Goal: Task Accomplishment & Management: Manage account settings

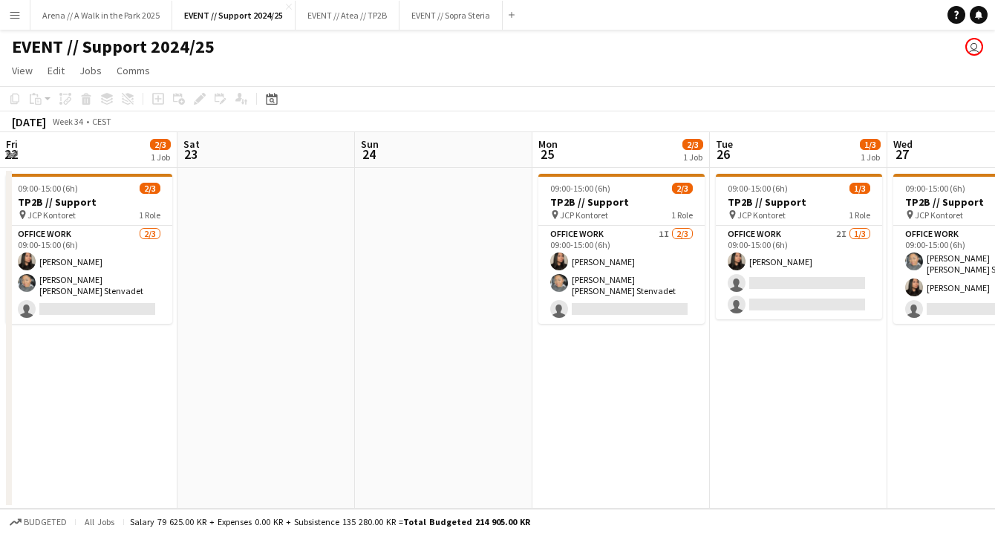
scroll to position [0, 391]
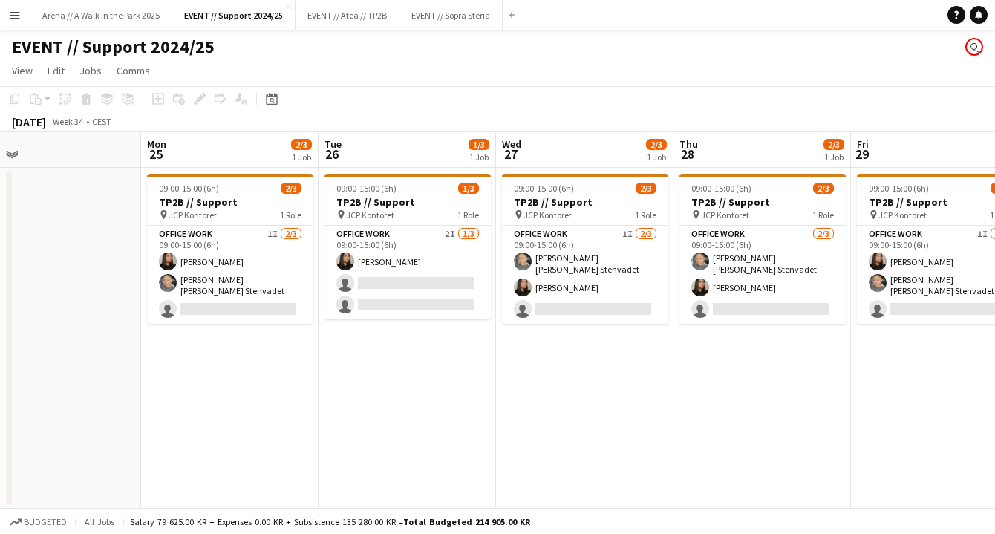
click at [19, 14] on app-icon "Menu" at bounding box center [15, 15] width 12 height 12
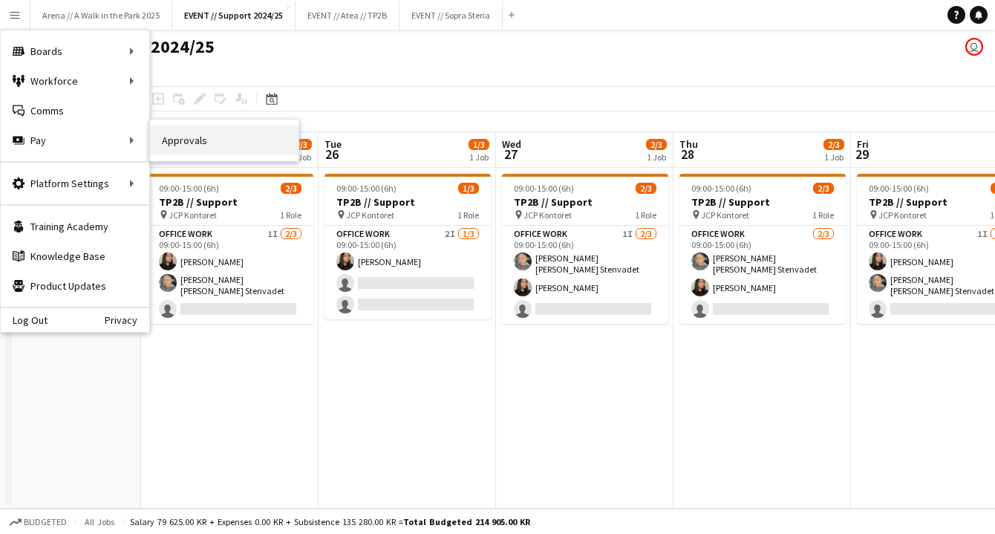
click at [188, 135] on link "Approvals" at bounding box center [224, 140] width 148 height 30
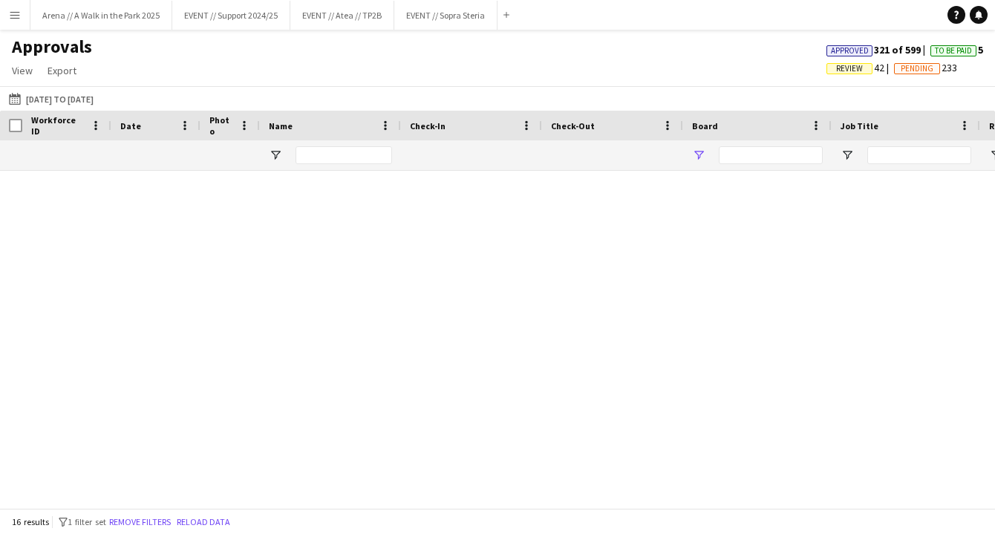
type input "*******"
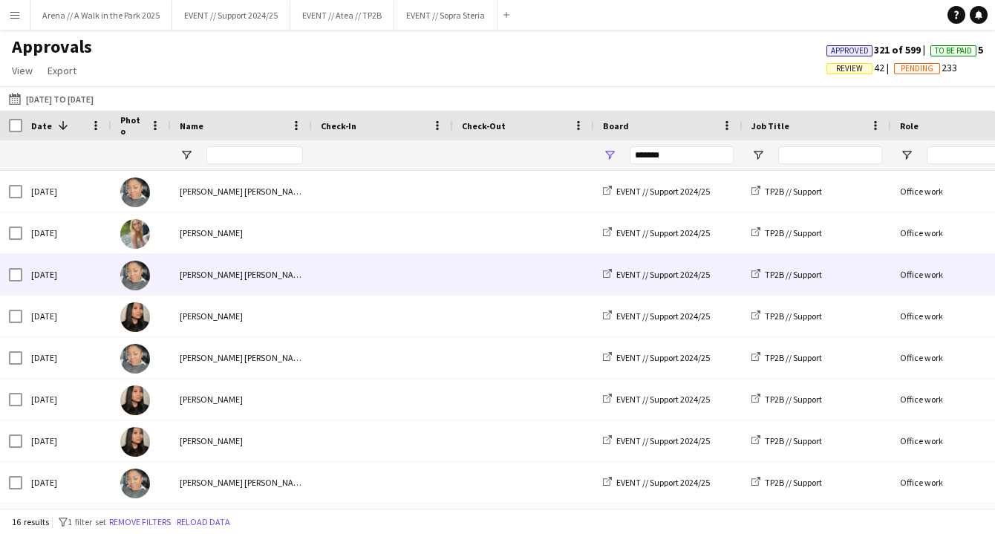
scroll to position [0, 71]
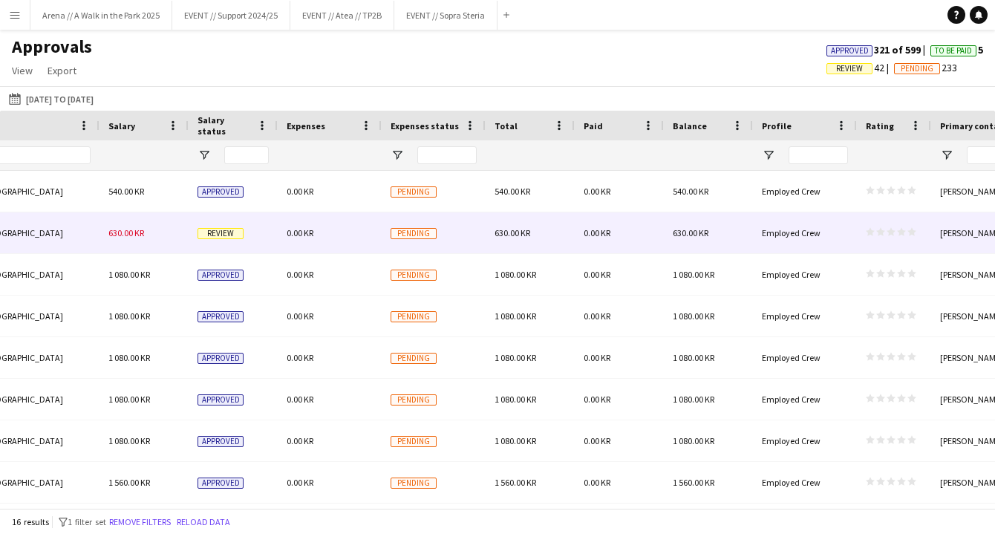
click at [383, 227] on div "Pending" at bounding box center [434, 232] width 104 height 41
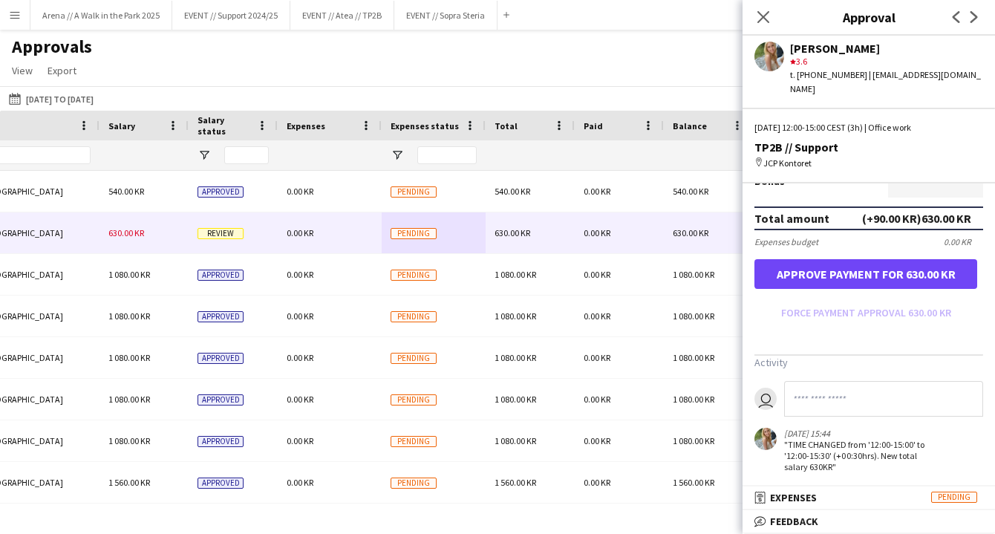
click at [872, 269] on button "Approve payment for 630.00 KR" at bounding box center [865, 274] width 223 height 30
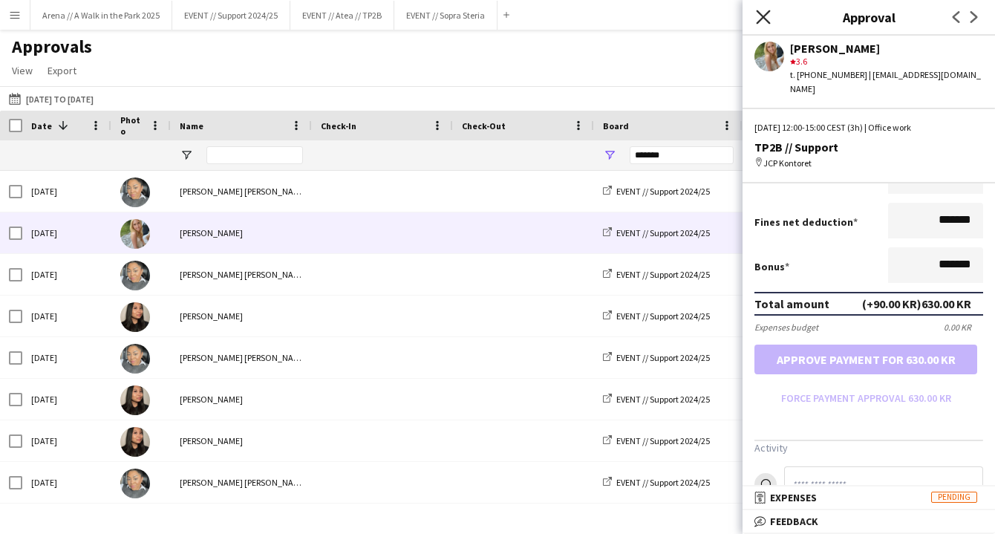
click at [760, 21] on icon at bounding box center [763, 17] width 14 height 14
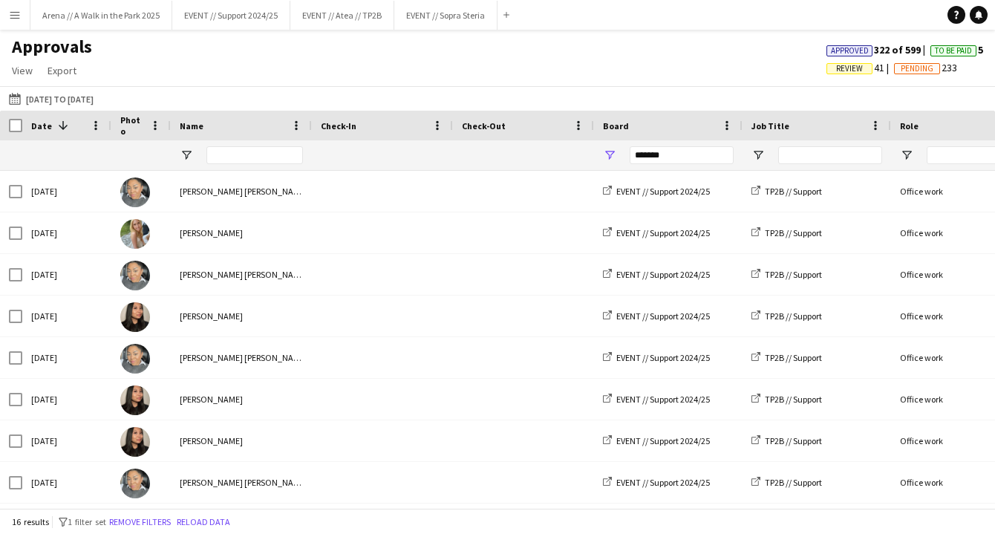
click at [14, 14] on app-icon "Menu" at bounding box center [15, 15] width 12 height 12
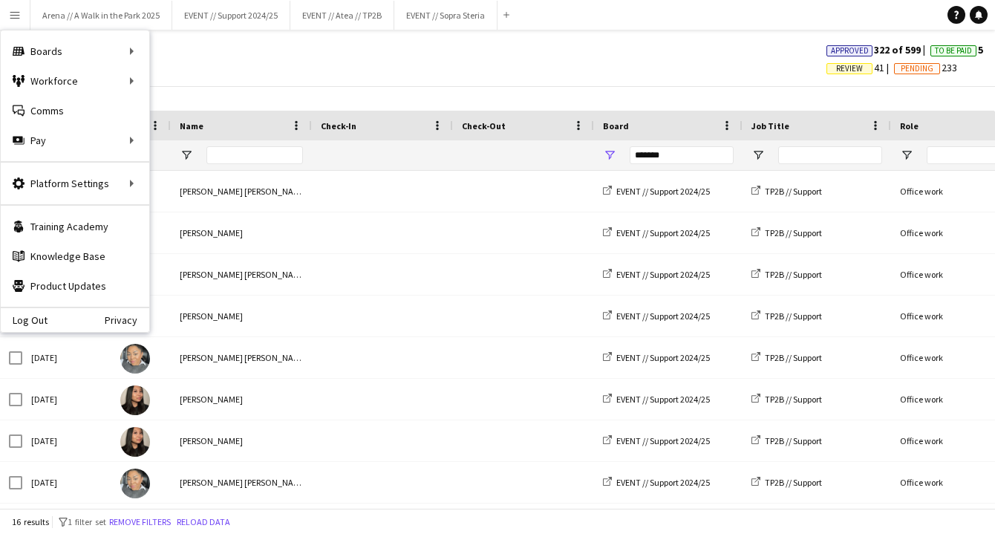
click at [20, 15] on app-icon "Menu" at bounding box center [15, 15] width 12 height 12
click at [235, 14] on button "EVENT // Support 2024/25 Close" at bounding box center [231, 15] width 118 height 29
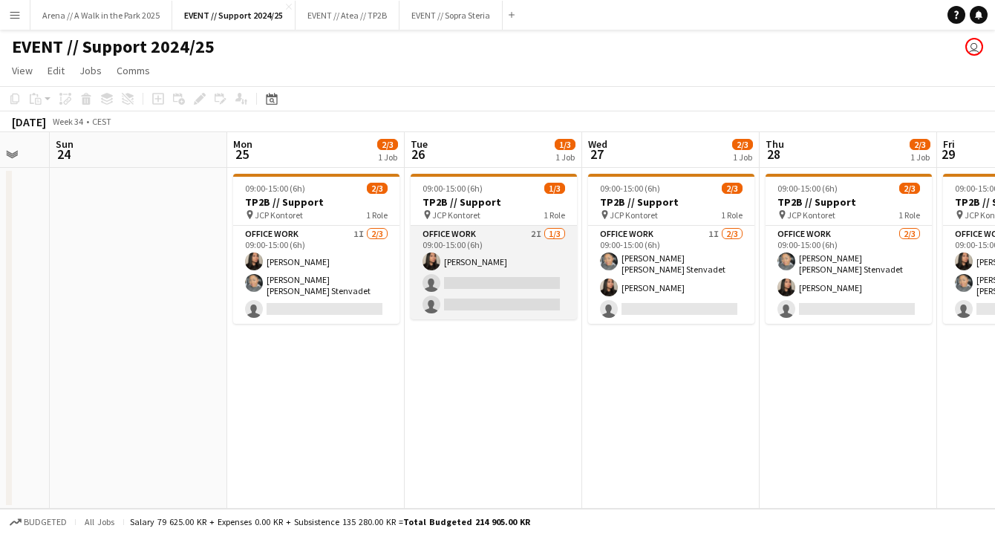
click at [480, 269] on app-card-role "Office work 2I 1/3 09:00-15:00 (6h) Linda Ngo single-neutral-actions single-neu…" at bounding box center [493, 273] width 166 height 94
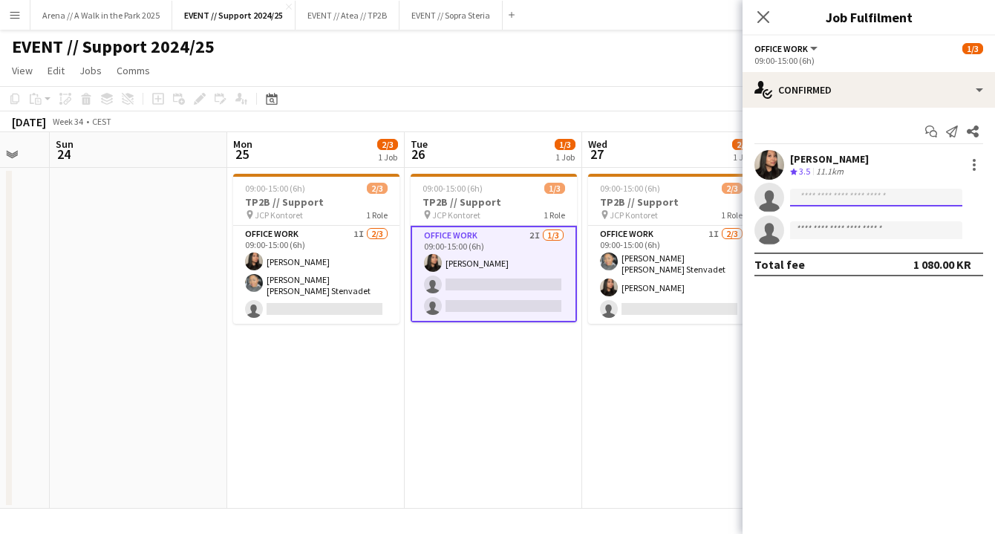
click at [835, 200] on input at bounding box center [876, 198] width 172 height 18
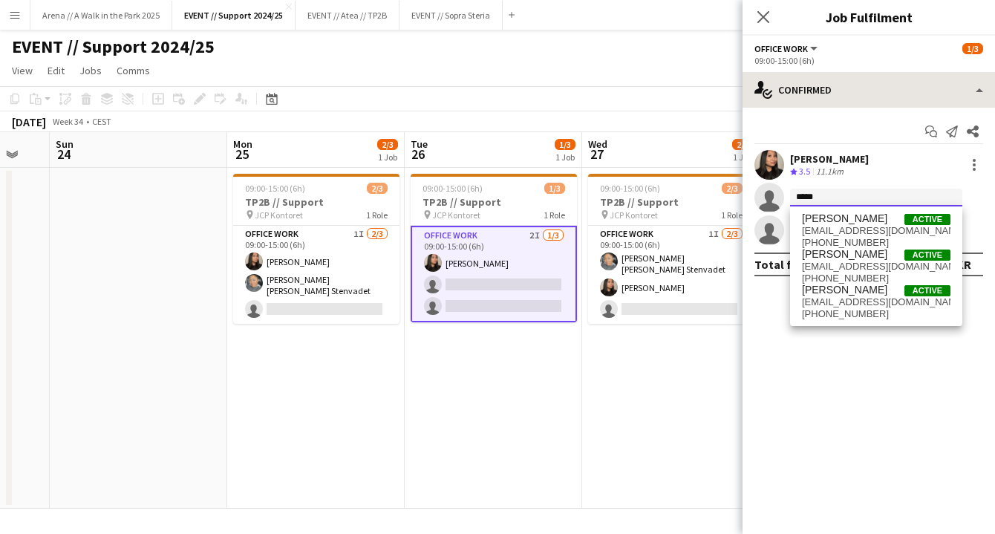
type input "*****"
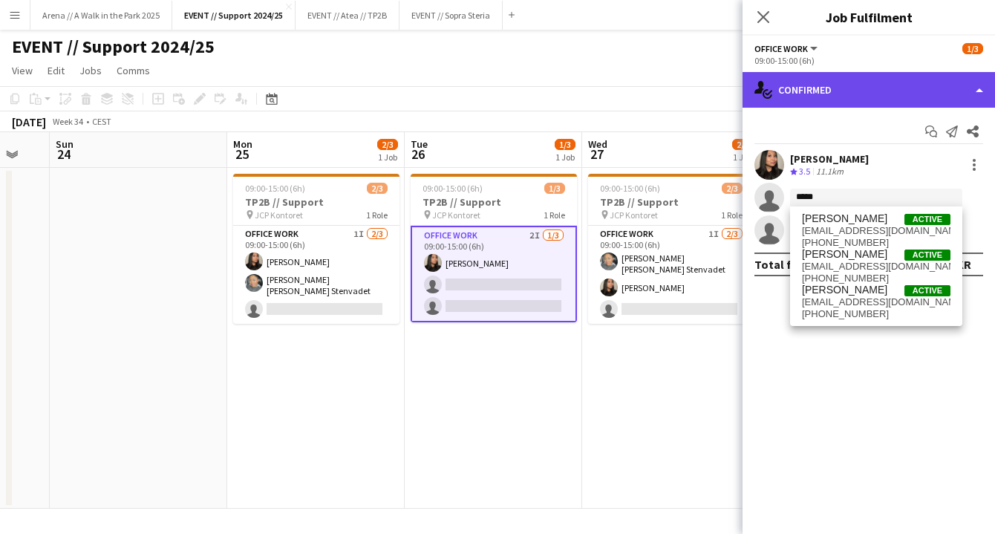
click at [855, 82] on div "single-neutral-actions-check-2 Confirmed" at bounding box center [868, 90] width 252 height 36
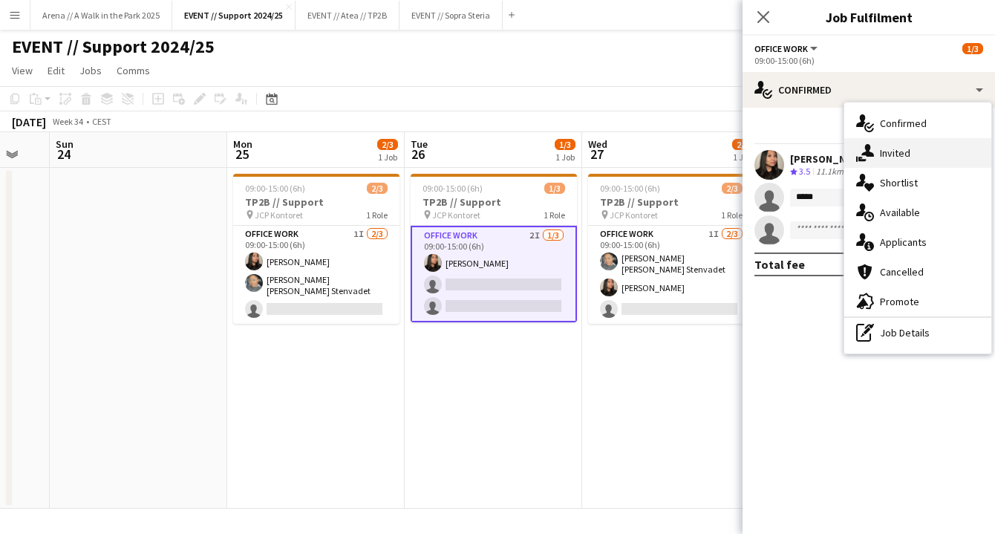
click at [896, 154] on div "single-neutral-actions-share-1 Invited" at bounding box center [917, 153] width 147 height 30
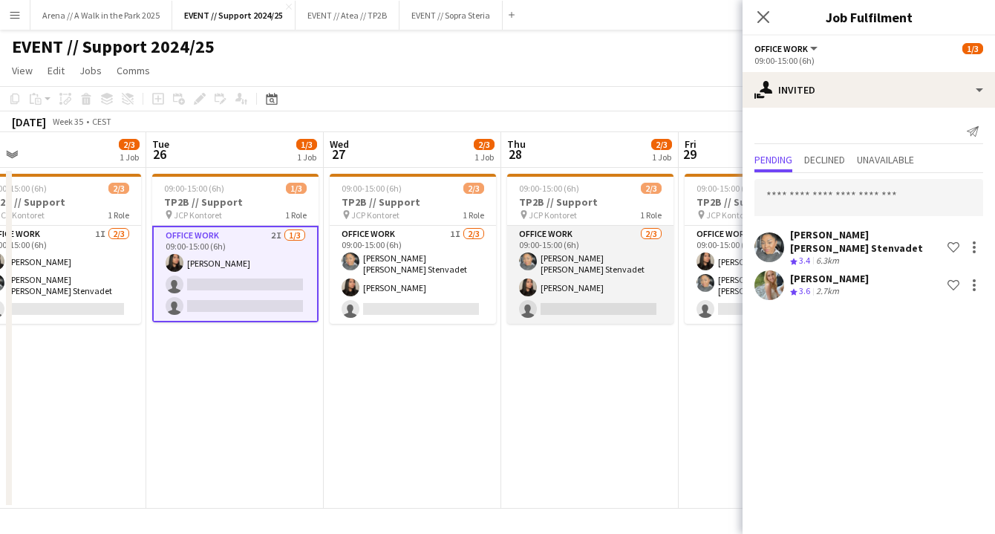
click at [594, 265] on app-card-role "Office work 2/3 09:00-15:00 (6h) Daniela Alejandra Eriksen Stenvadet Linda Ngo …" at bounding box center [590, 275] width 166 height 98
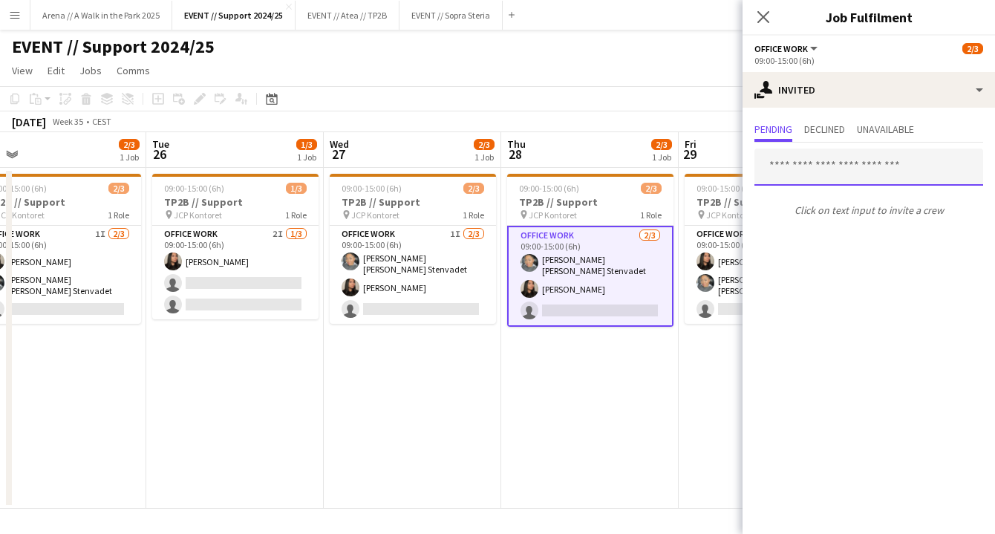
click at [836, 171] on input "text" at bounding box center [868, 166] width 229 height 37
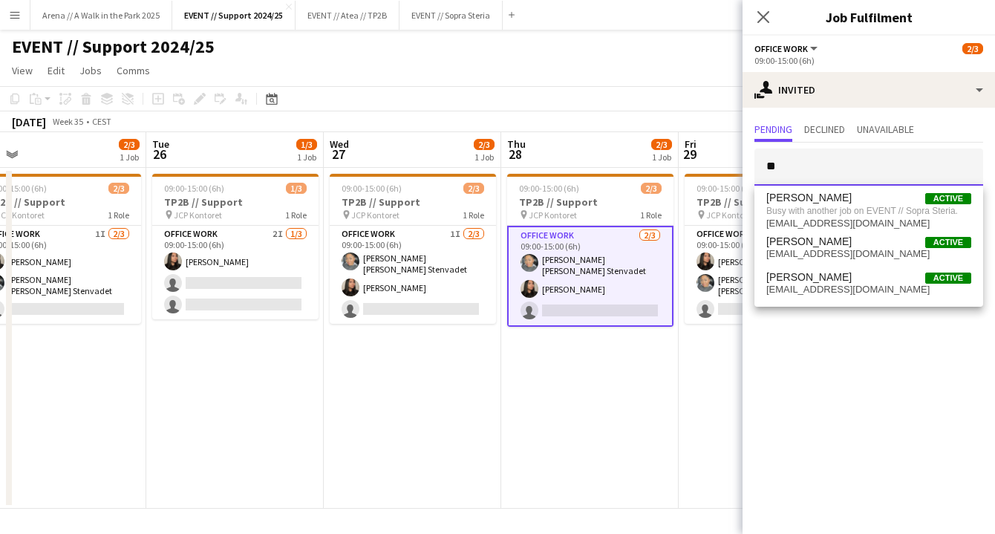
type input "*"
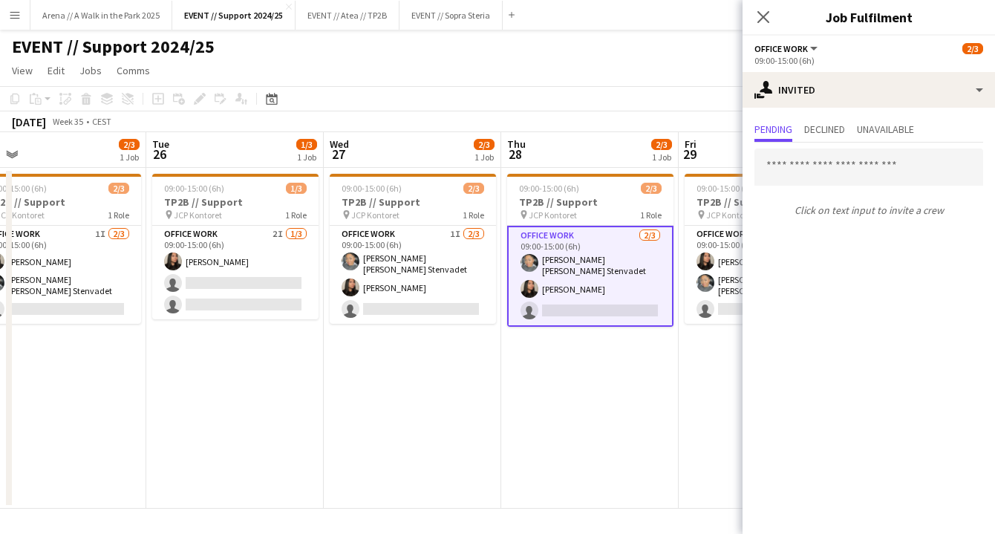
click at [571, 404] on app-date-cell "09:00-15:00 (6h) 2/3 TP2B // Support pin JCP Kontoret 1 Role Office work 2/3 09…" at bounding box center [589, 338] width 177 height 341
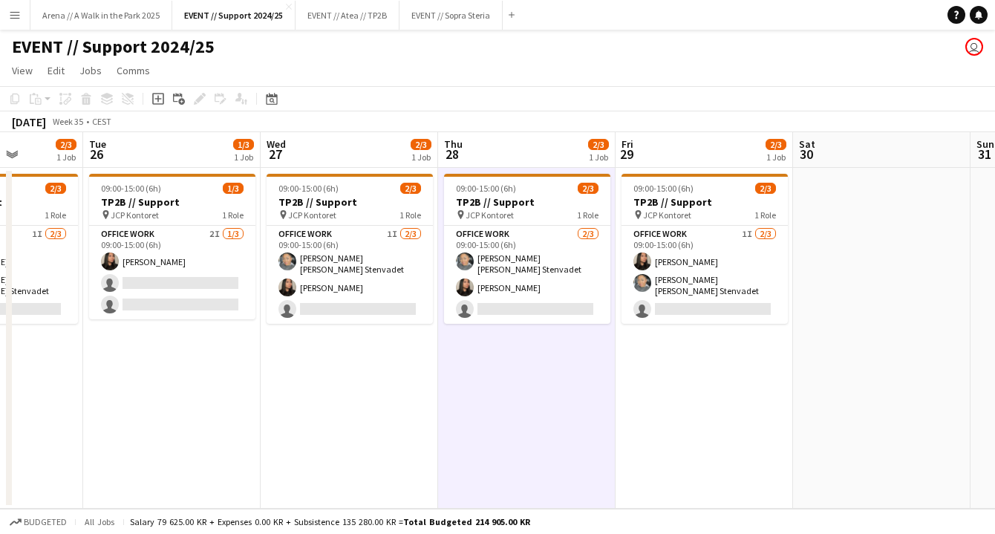
click at [676, 379] on app-date-cell "09:00-15:00 (6h) 2/3 TP2B // Support pin JCP Kontoret 1 Role Office work 1I 2/3…" at bounding box center [703, 338] width 177 height 341
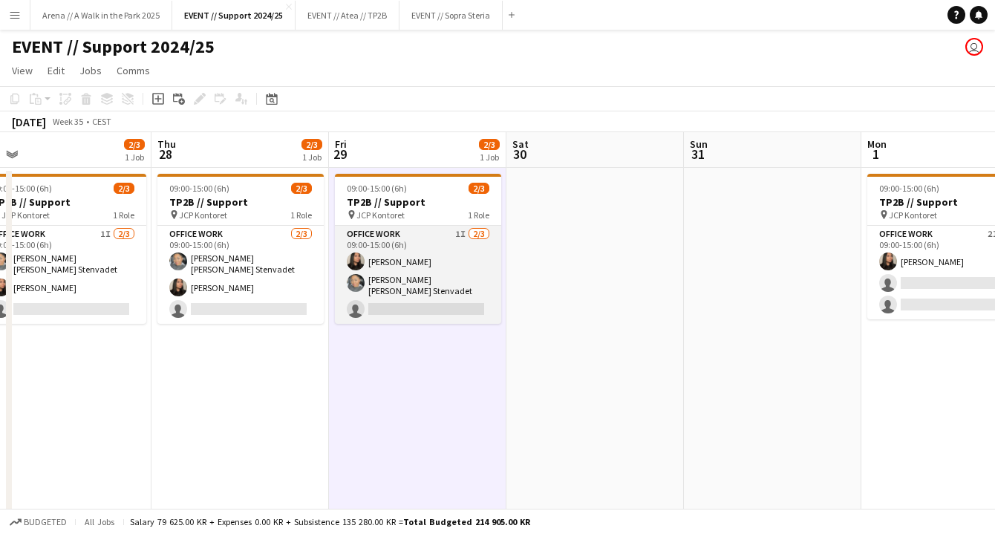
click at [430, 288] on app-card-role "Office work 1I 2/3 09:00-15:00 (6h) Linda Ngo Daniela Alejandra Eriksen Stenvad…" at bounding box center [418, 275] width 166 height 98
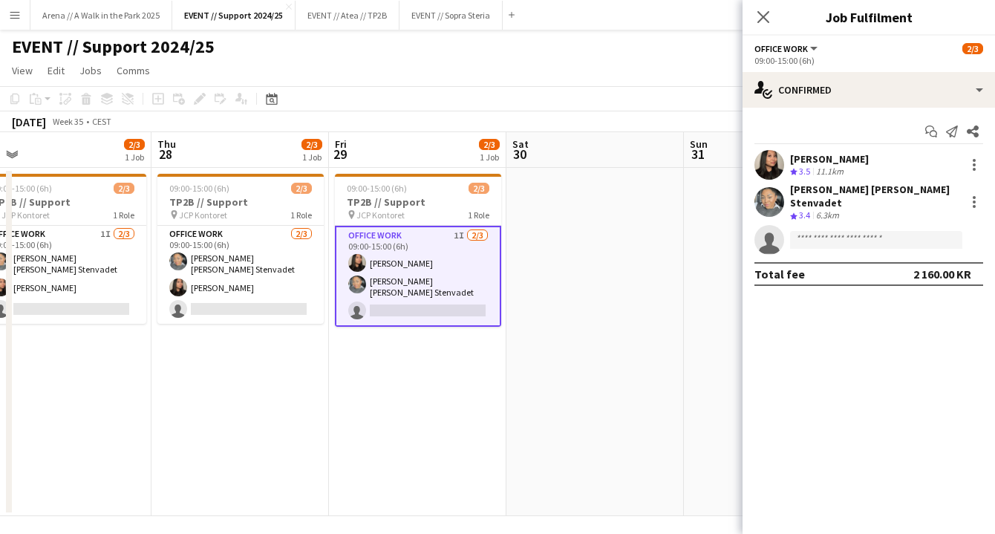
click at [585, 369] on app-date-cell at bounding box center [594, 342] width 177 height 348
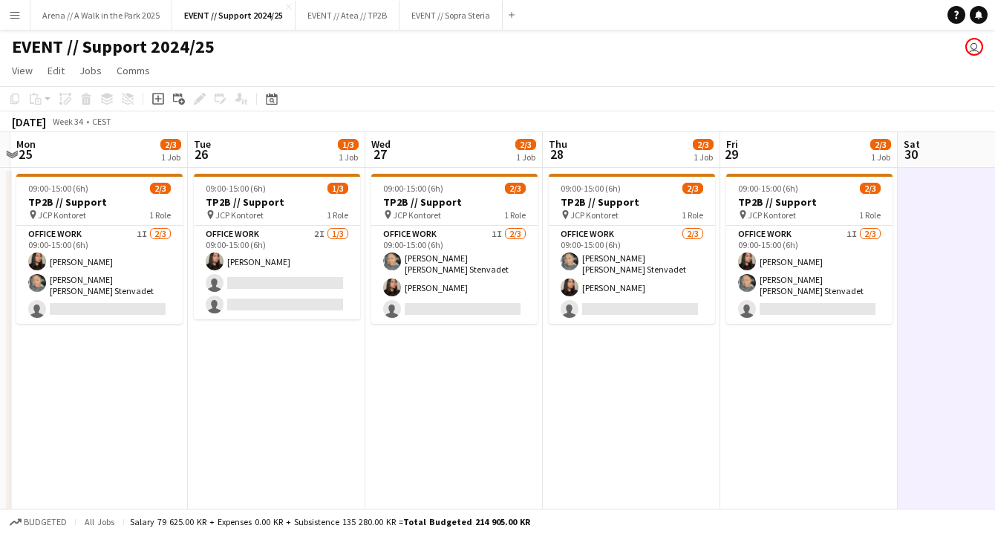
scroll to position [0, 510]
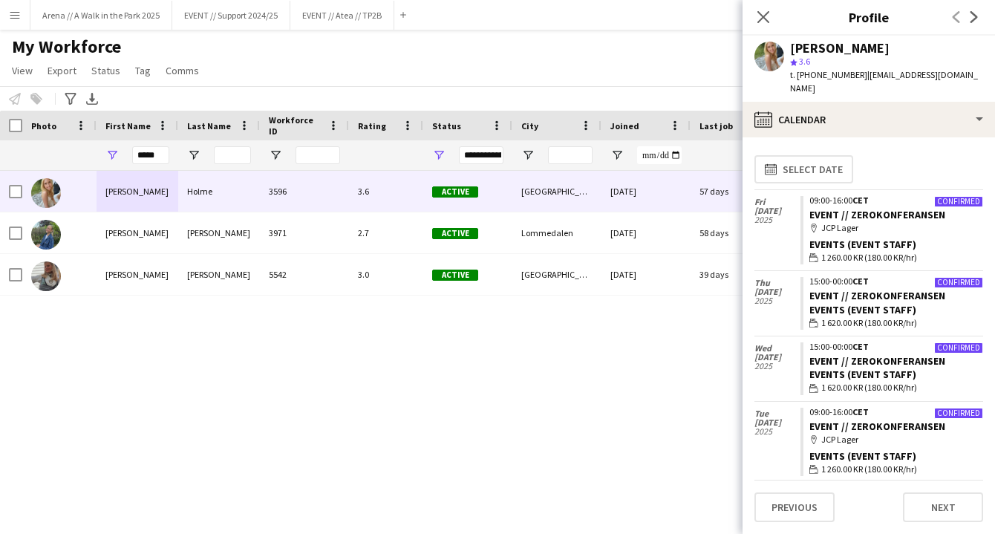
scroll to position [1785, 0]
